Goal: Obtain resource: Obtain resource

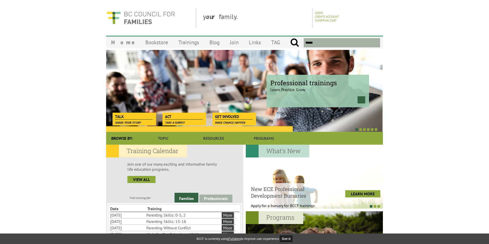
scroll to position [24, 0]
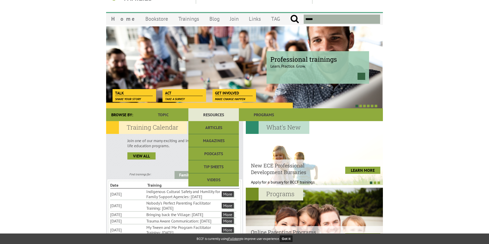
click at [216, 113] on link "Resources" at bounding box center [213, 114] width 50 height 13
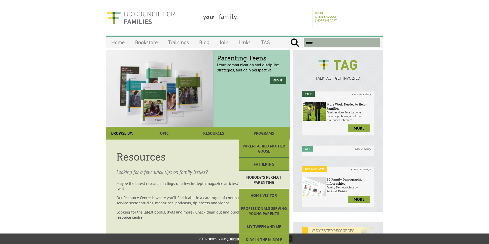
click at [265, 181] on link "Nobody's Perfect Parenting" at bounding box center [264, 180] width 50 height 18
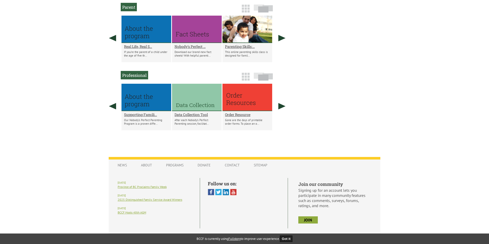
scroll to position [303, 0]
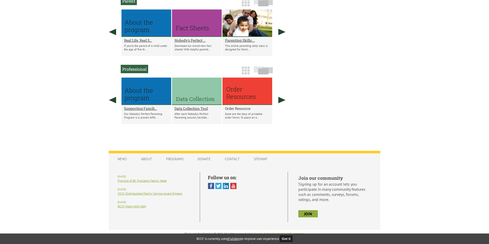
click at [238, 107] on h2 "Order Resource" at bounding box center [247, 108] width 45 height 5
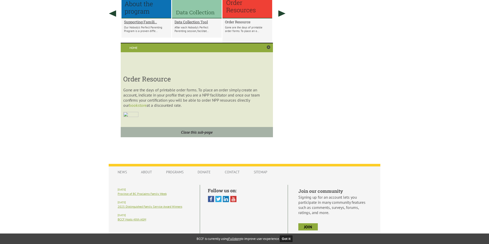
scroll to position [392, 0]
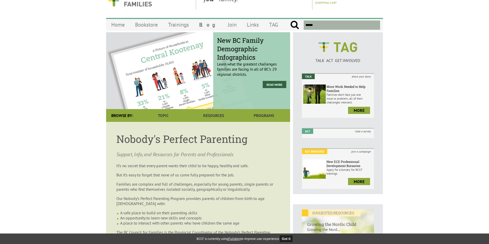
scroll to position [0, 0]
